Goal: Find specific page/section: Find specific page/section

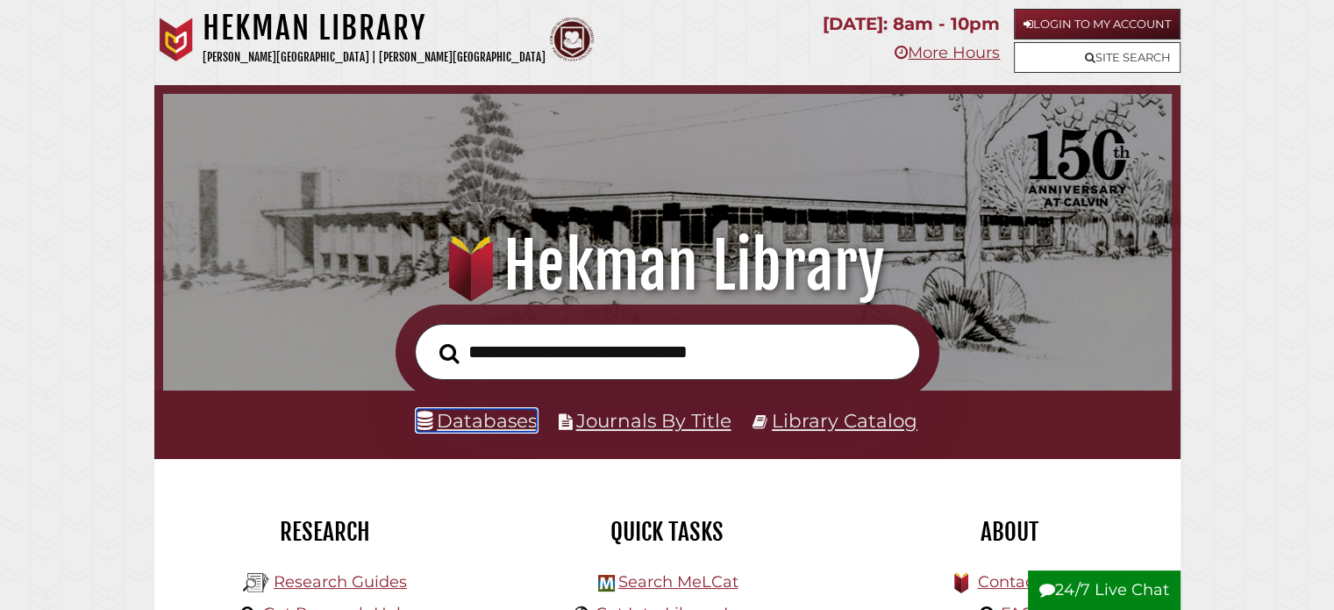
click at [470, 425] on link "Databases" at bounding box center [477, 420] width 120 height 23
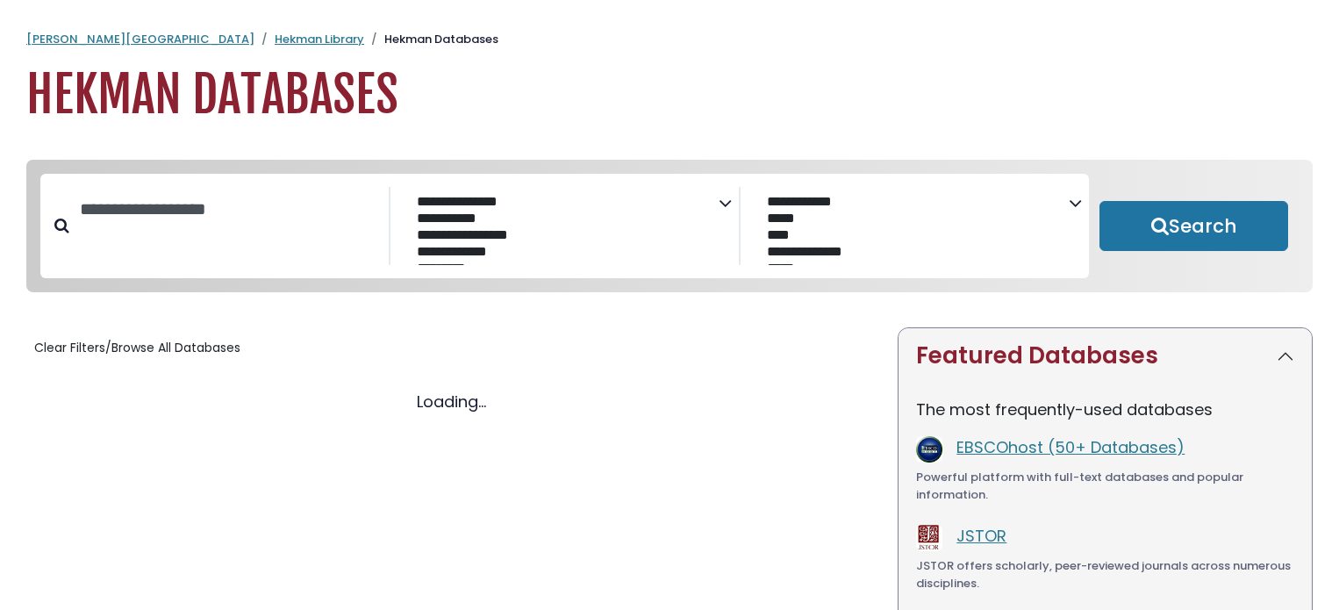
select select "Database Subject Filter"
select select "Database Vendors Filter"
select select "Database Subject Filter"
select select "Database Vendors Filter"
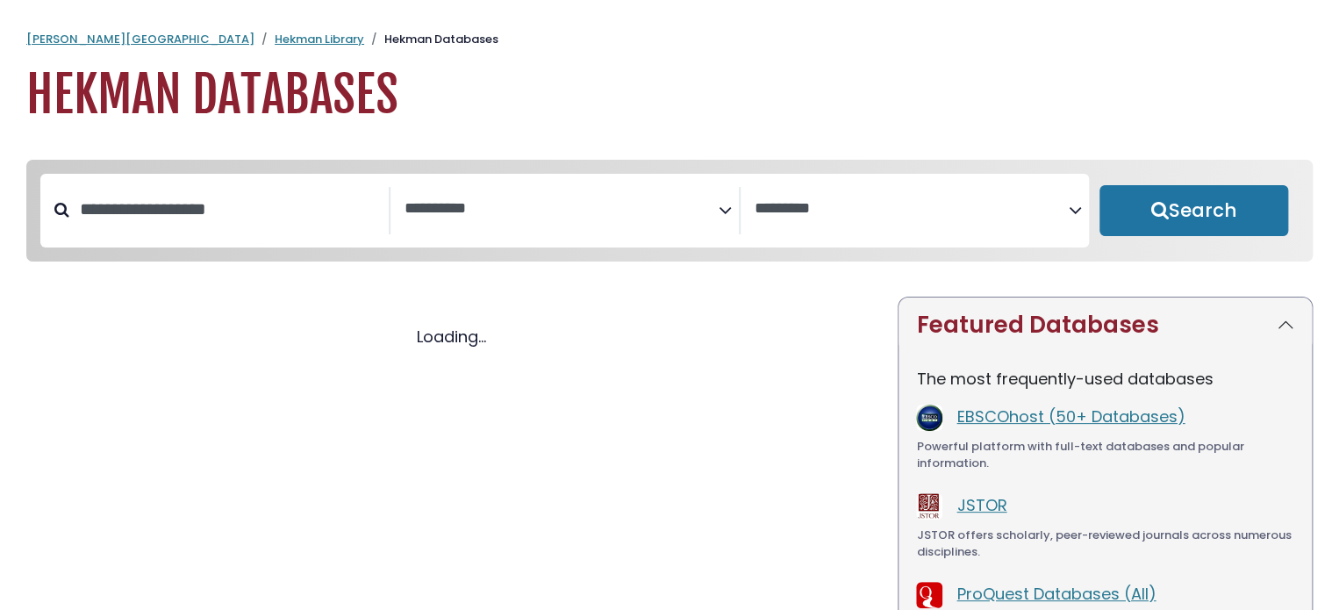
select select "Database Subject Filter"
select select "Database Vendors Filter"
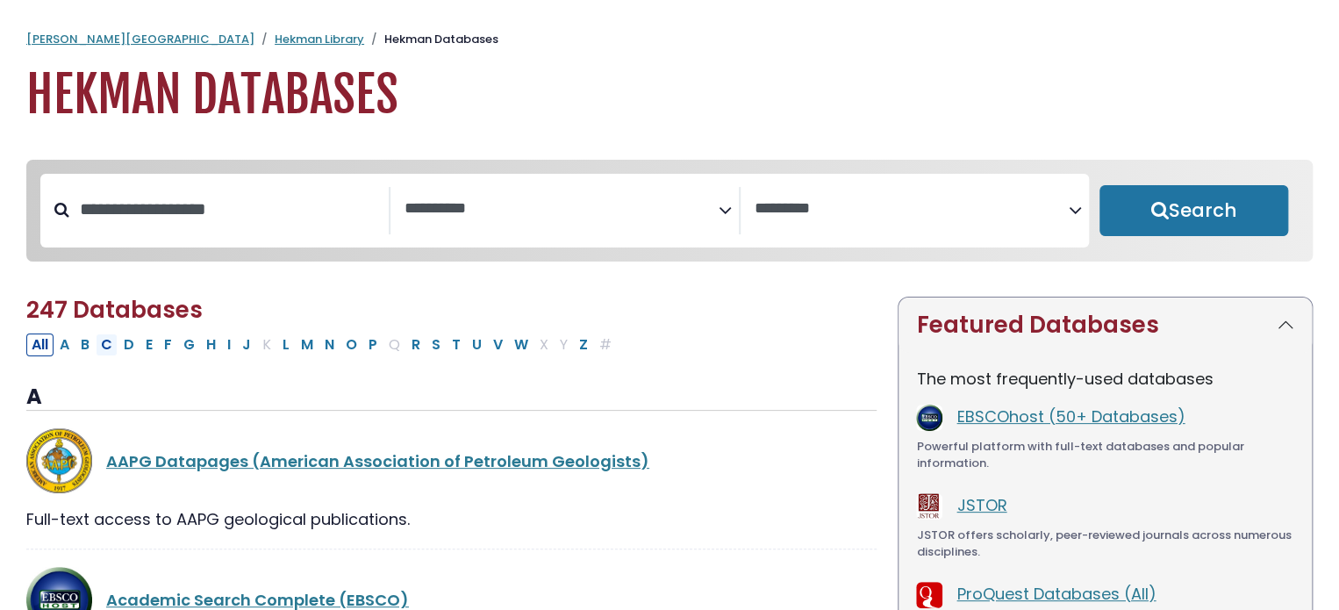
click at [104, 346] on button "C" at bounding box center [107, 344] width 22 height 23
select select "Database Subject Filter"
select select "Database Vendors Filter"
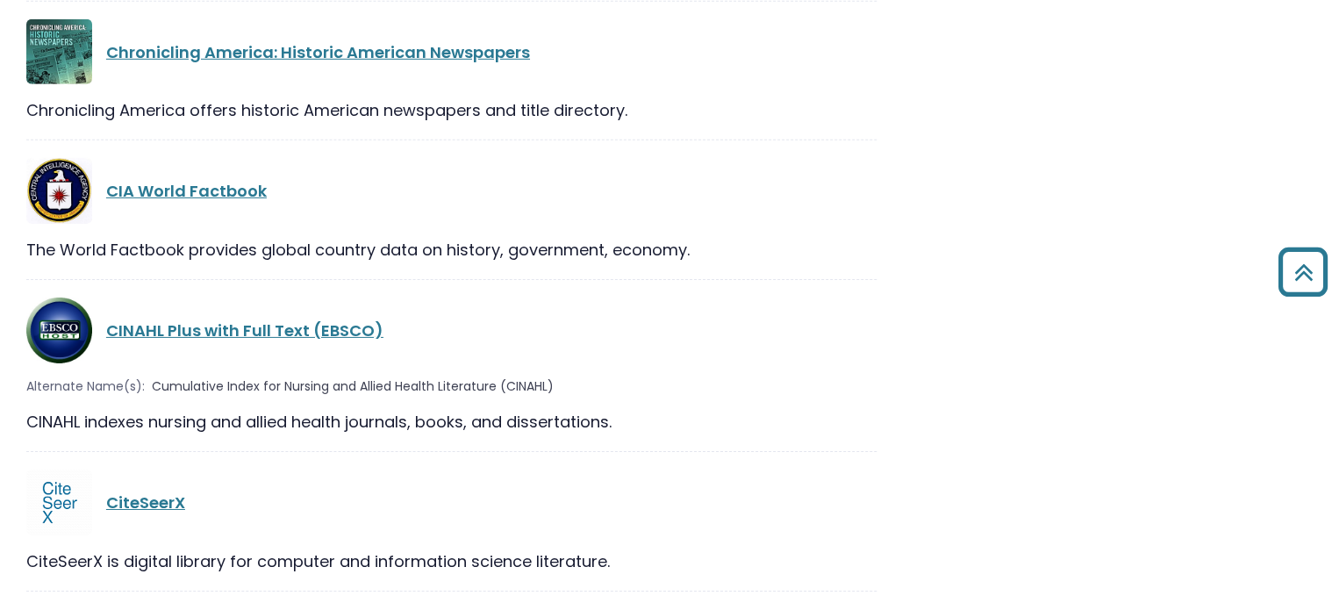
scroll to position [2720, 0]
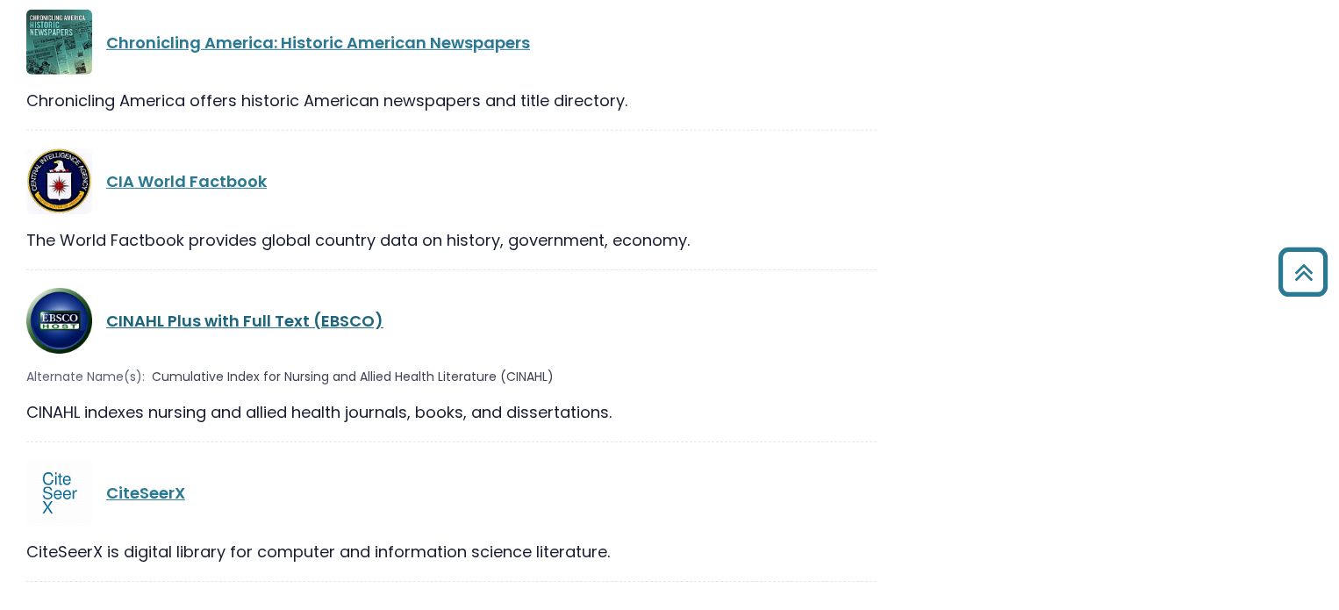
click at [157, 310] on link "CINAHL Plus with Full Text (EBSCO)" at bounding box center [244, 321] width 277 height 22
